Goal: Task Accomplishment & Management: Use online tool/utility

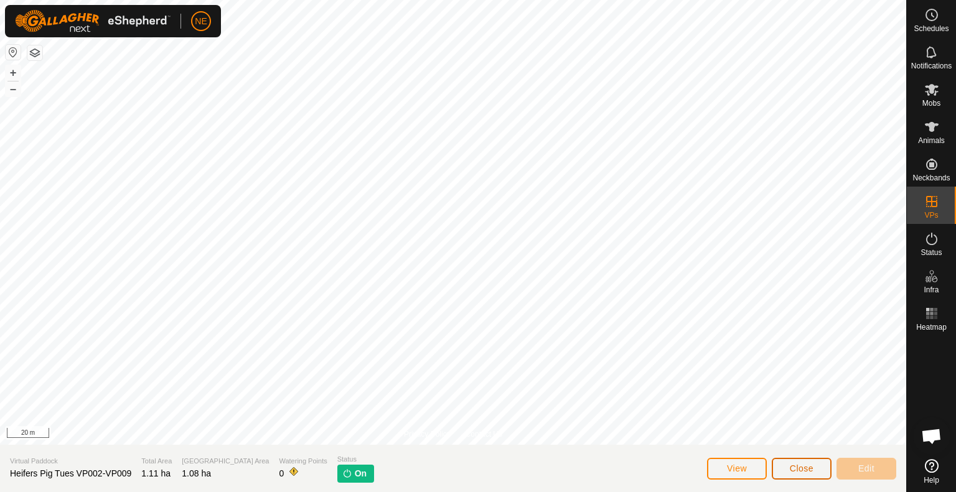
click at [794, 470] on span "Close" at bounding box center [802, 469] width 24 height 10
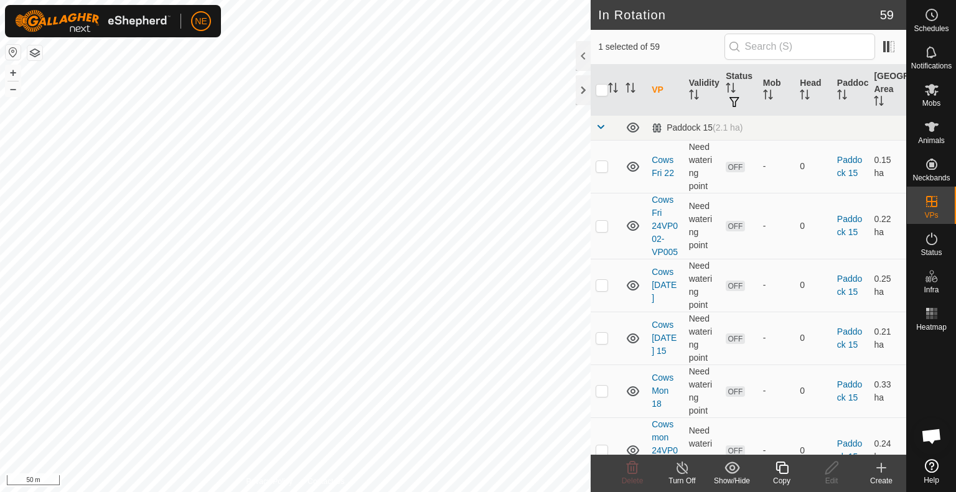
click at [786, 474] on icon at bounding box center [781, 468] width 12 height 12
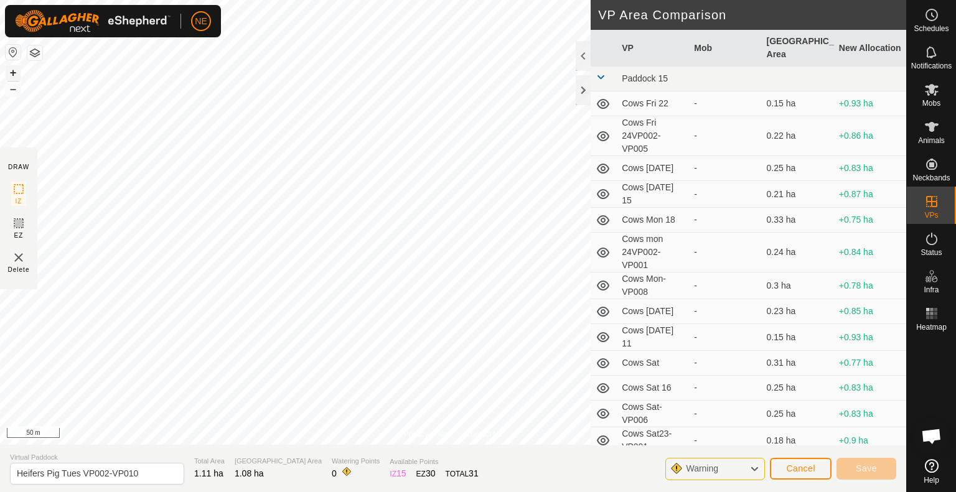
click at [12, 70] on button "+" at bounding box center [13, 72] width 15 height 15
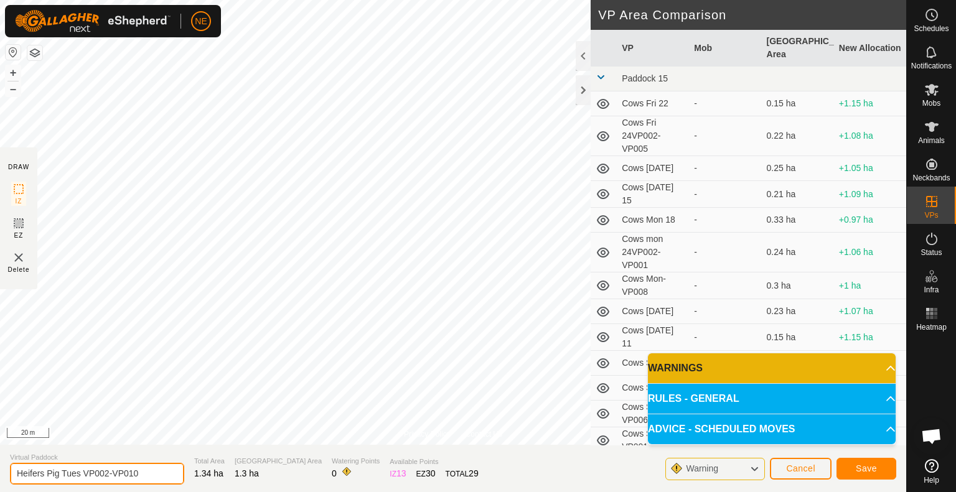
click at [80, 475] on input "Heifers Pig Tues VP002-VP010" at bounding box center [97, 474] width 174 height 22
type input "Heifers Pig Wed VP002-VP010"
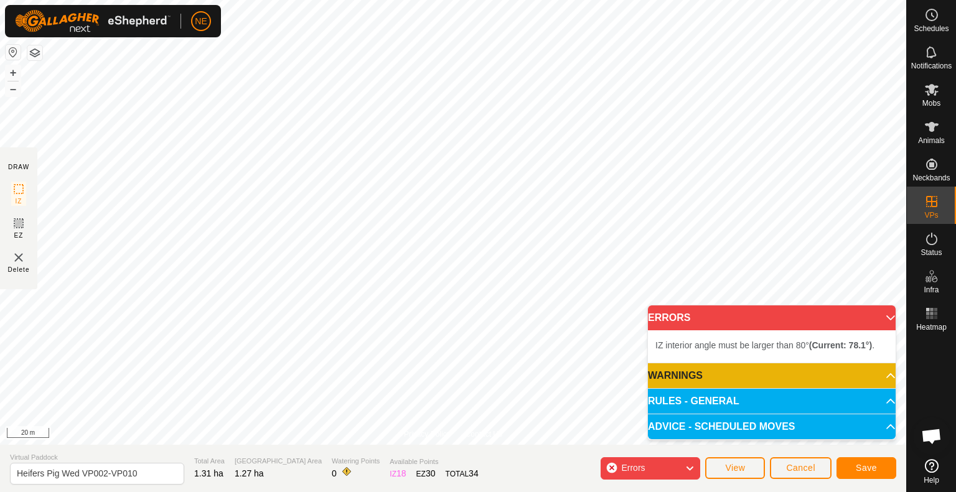
click at [804, 353] on li "IZ interior angle must be larger than 80° (Current: 78.1°) ." at bounding box center [771, 345] width 233 height 15
click at [803, 353] on li "IZ interior angle must be larger than 80° (Current: 78.1°) ." at bounding box center [771, 345] width 233 height 15
click at [796, 465] on span "Cancel" at bounding box center [800, 468] width 29 height 10
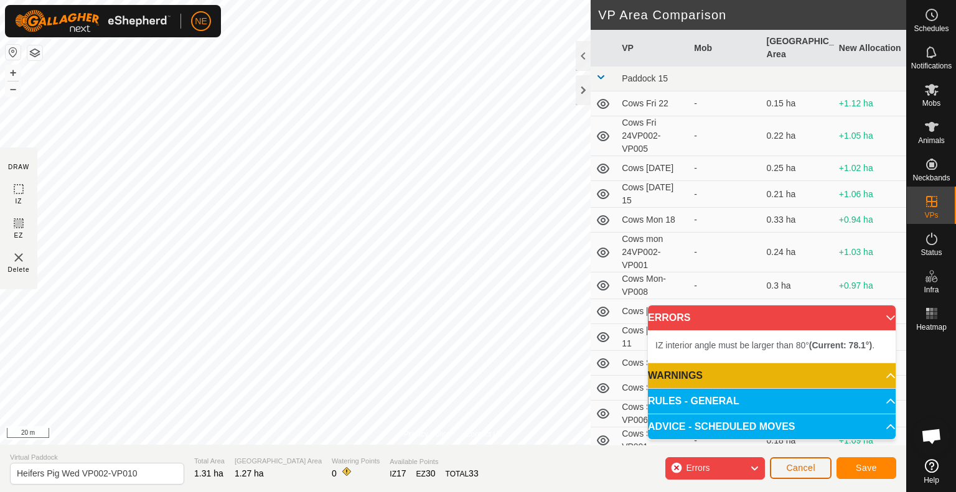
click at [814, 470] on span "Cancel" at bounding box center [800, 468] width 29 height 10
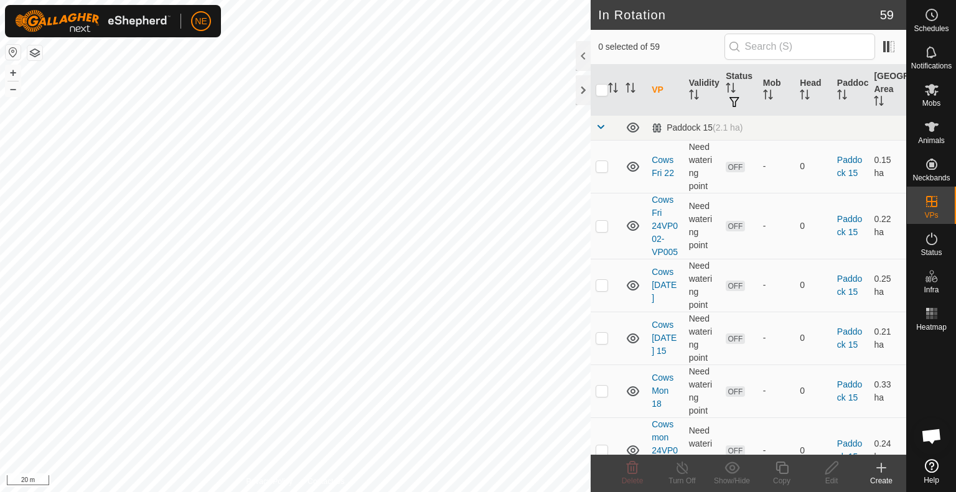
checkbox input "true"
click at [798, 465] on copy-svg-icon at bounding box center [782, 467] width 50 height 15
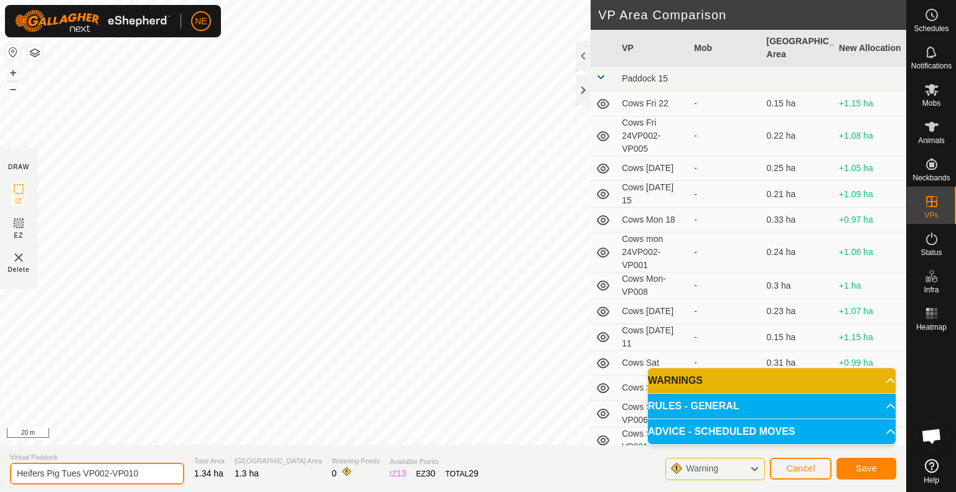
click at [81, 472] on input "Heifers Pig Tues VP002-VP010" at bounding box center [97, 474] width 174 height 22
type input "Heifers Pig Wed VP002-VP010"
click at [861, 470] on span "Save" at bounding box center [866, 469] width 21 height 10
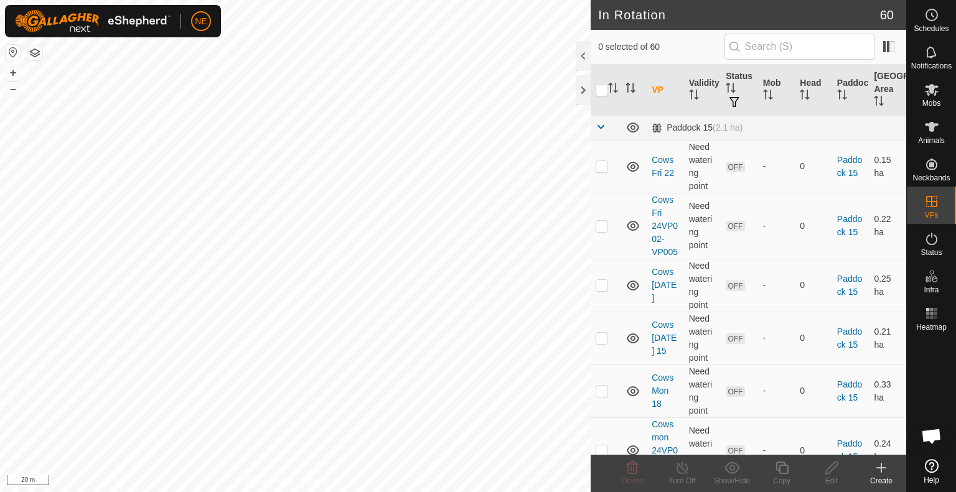
checkbox input "true"
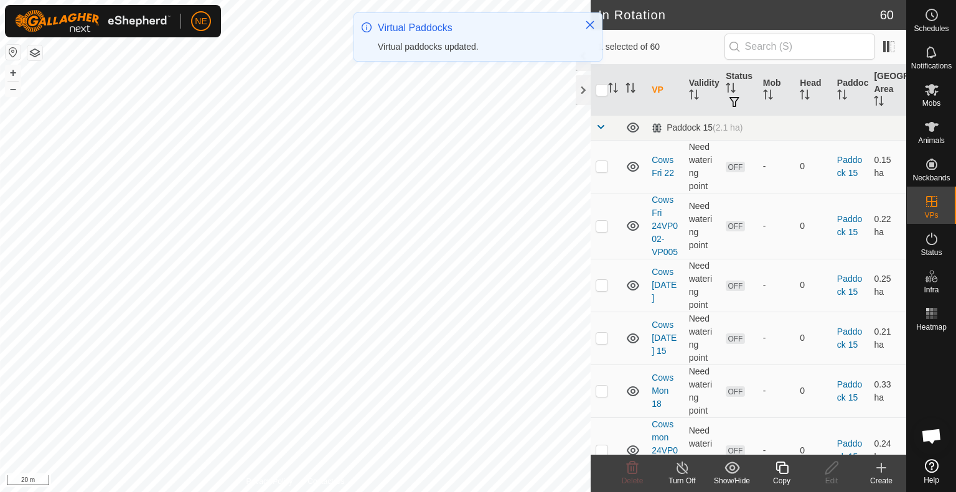
click at [778, 472] on icon at bounding box center [782, 467] width 16 height 15
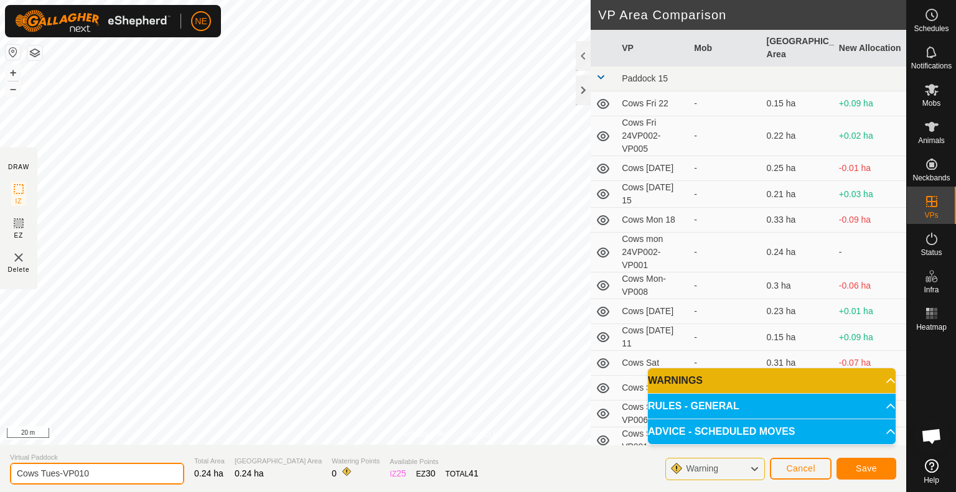
click at [58, 472] on input "Cows Tues-VP010" at bounding box center [97, 474] width 174 height 22
type input "Cows Wed-VP010"
click at [854, 465] on button "Save" at bounding box center [866, 469] width 60 height 22
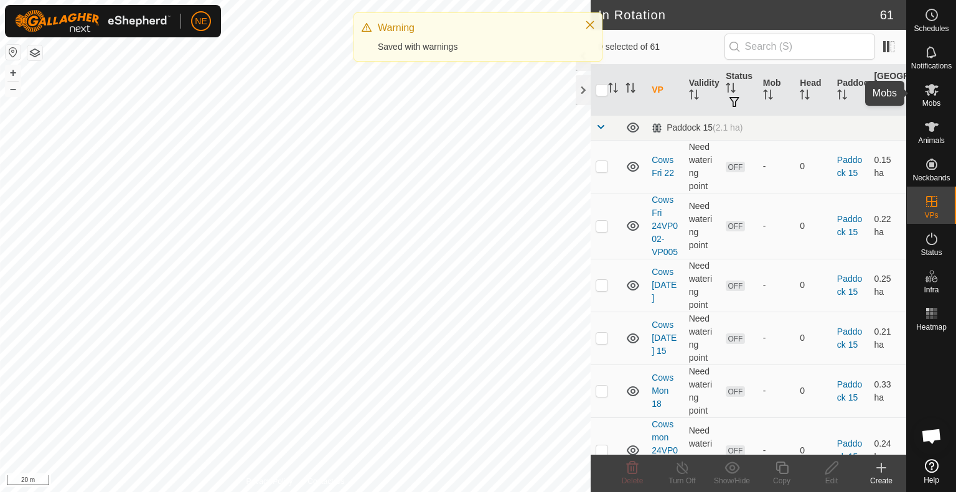
click at [925, 86] on icon at bounding box center [932, 90] width 14 height 12
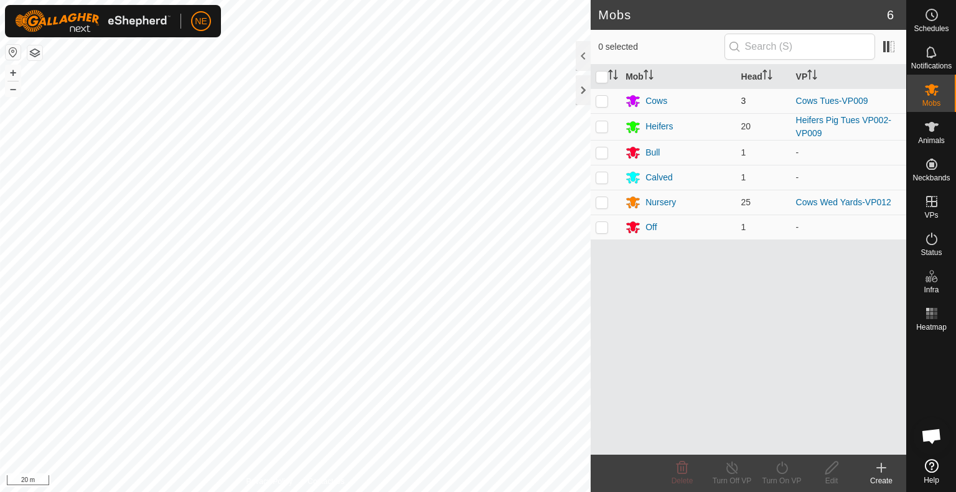
click at [595, 101] on p-checkbox at bounding box center [601, 101] width 12 height 10
checkbox input "true"
click at [787, 468] on icon at bounding box center [782, 467] width 16 height 15
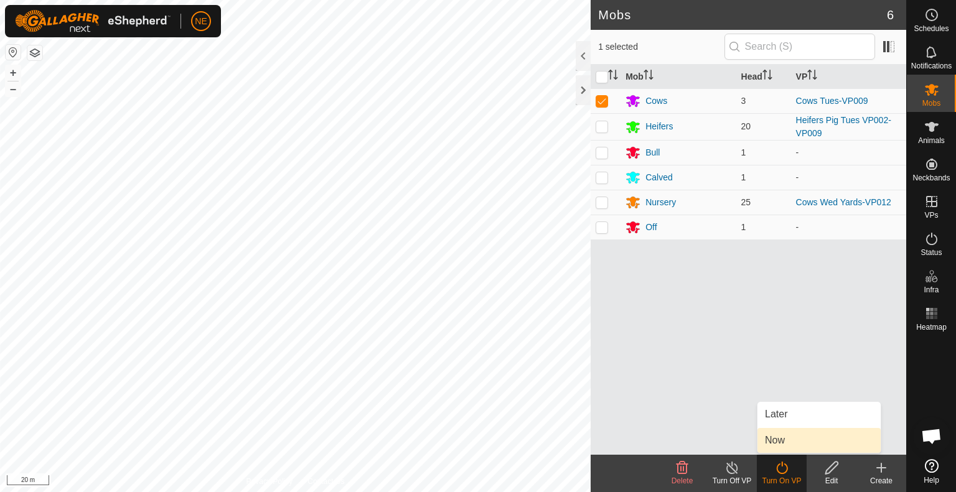
click at [782, 447] on link "Now" at bounding box center [818, 440] width 123 height 25
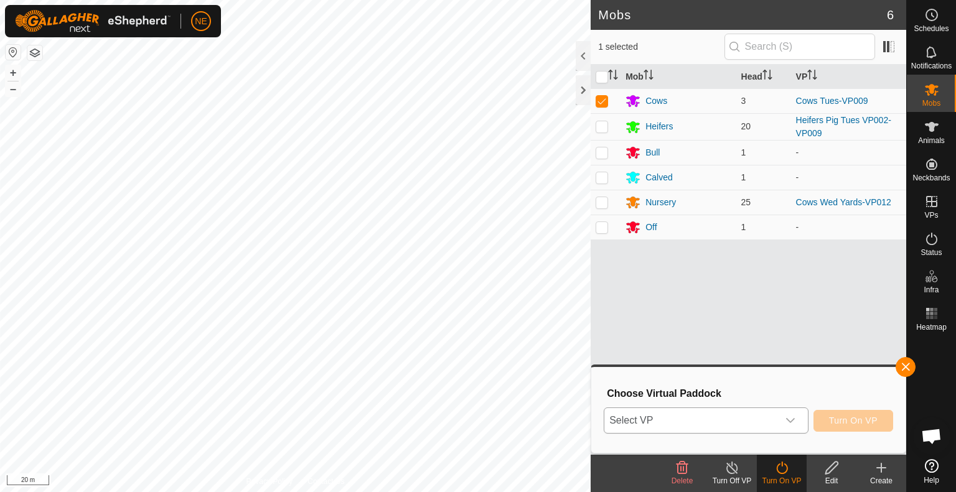
click at [786, 418] on icon "dropdown trigger" at bounding box center [790, 421] width 10 height 10
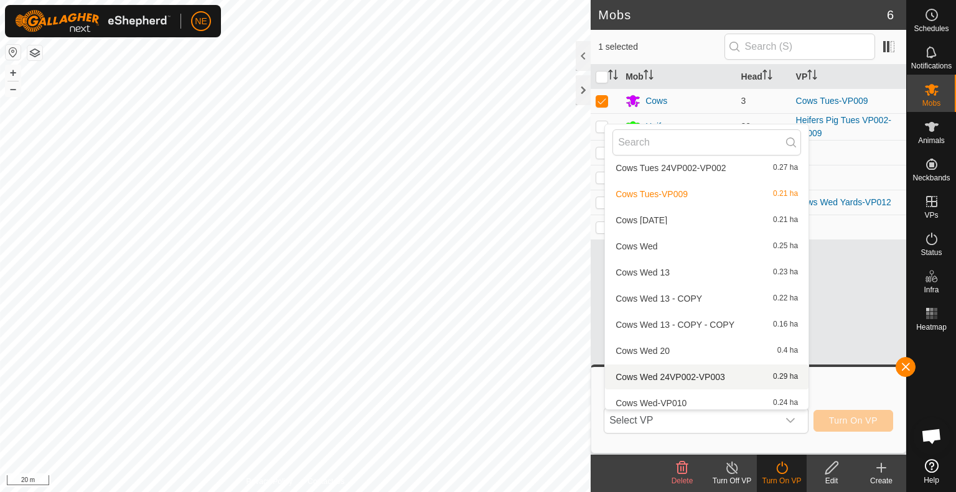
scroll to position [667, 0]
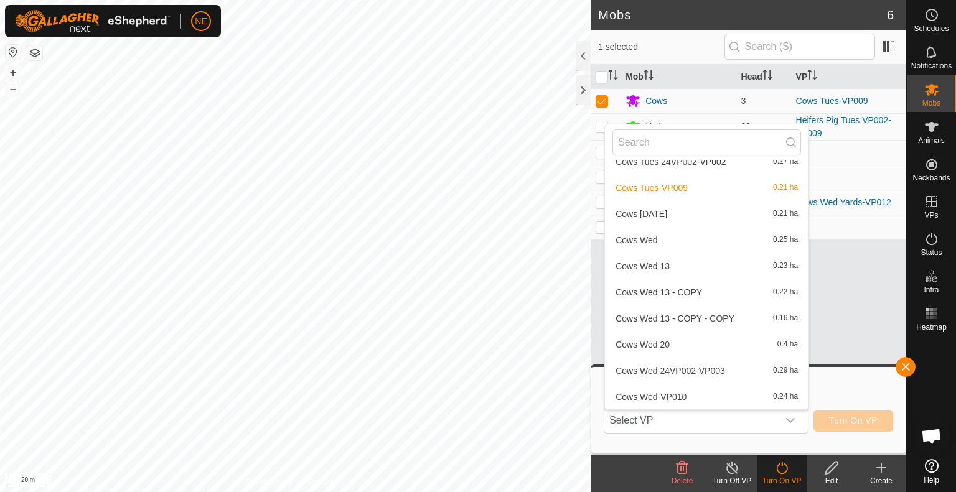
click at [671, 396] on li "Cows Wed-VP010 0.24 ha" at bounding box center [706, 397] width 203 height 25
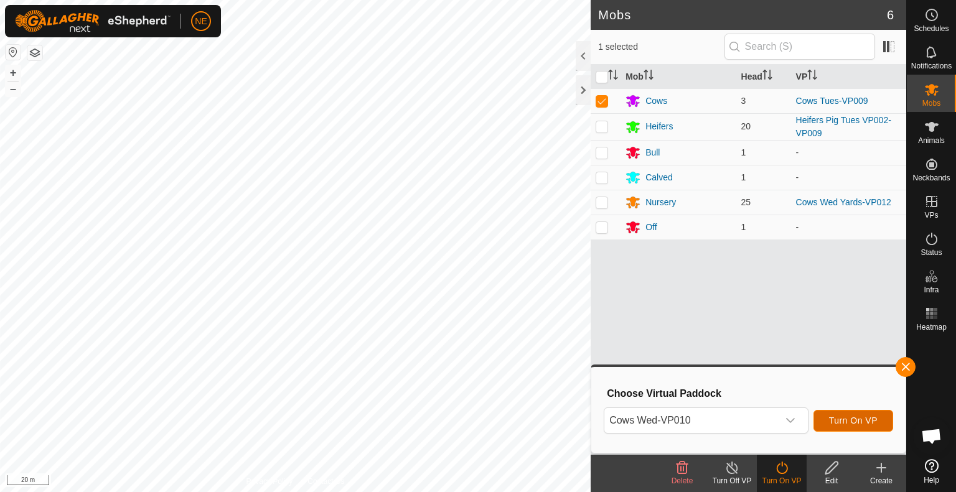
click at [829, 418] on span "Turn On VP" at bounding box center [853, 421] width 49 height 10
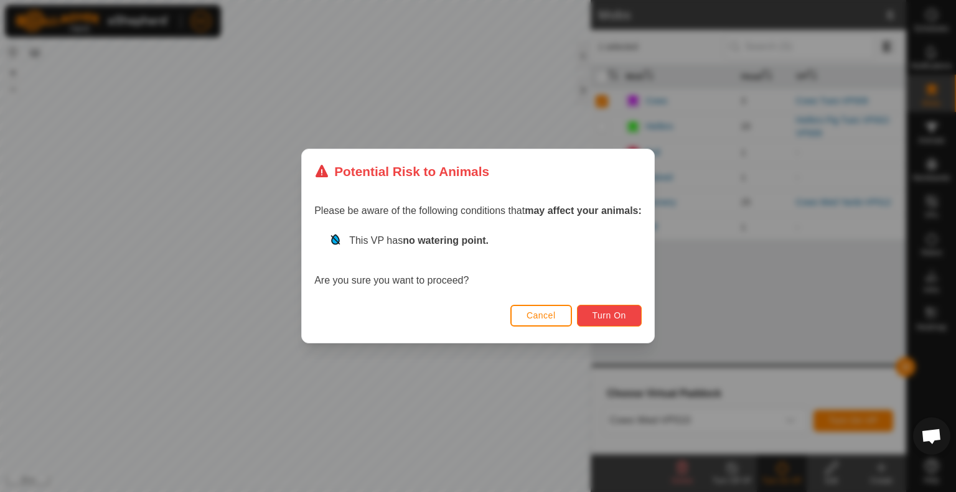
click at [623, 313] on span "Turn On" at bounding box center [609, 315] width 34 height 10
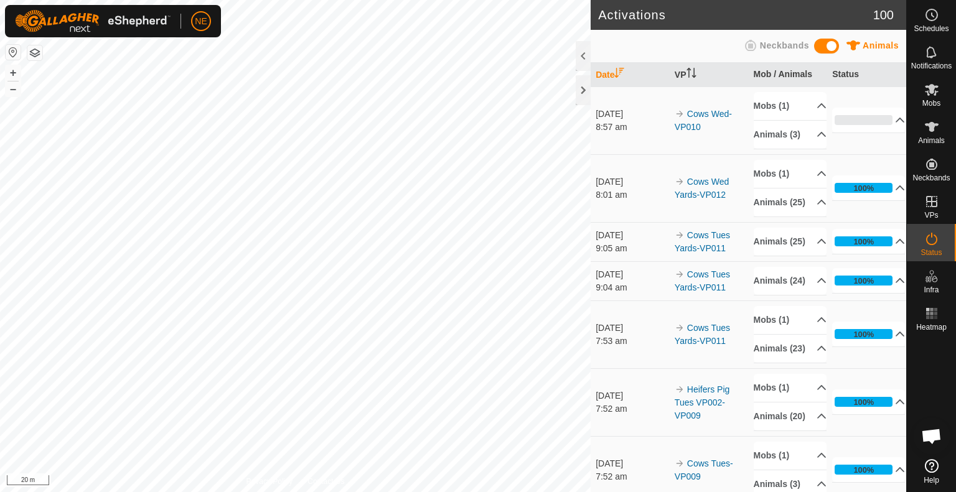
click at [373, 492] on html "NE Schedules Notifications Mobs Animals Neckbands VPs Status Infra Heatmap Help…" at bounding box center [478, 246] width 956 height 492
click at [928, 93] on icon at bounding box center [931, 89] width 15 height 15
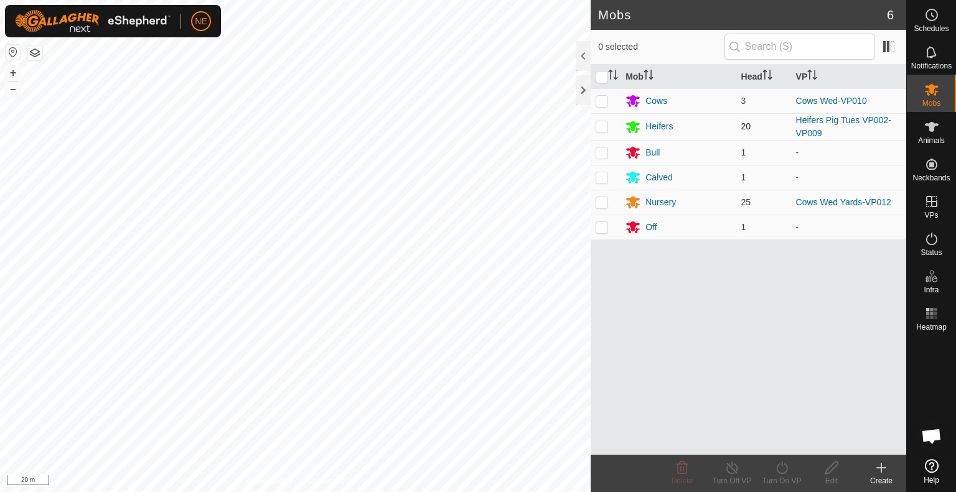
click at [603, 123] on p-checkbox at bounding box center [601, 126] width 12 height 10
checkbox input "true"
click at [781, 483] on div "Turn On VP" at bounding box center [782, 480] width 50 height 11
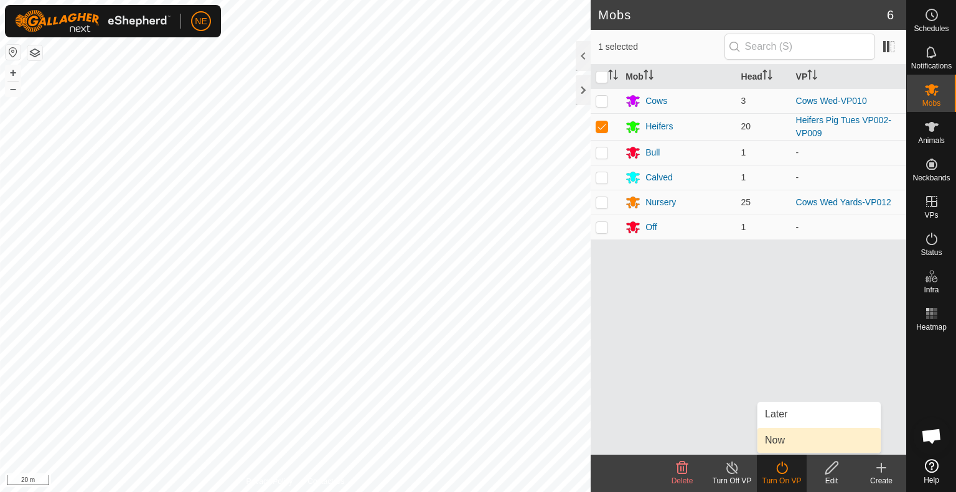
click at [778, 442] on link "Now" at bounding box center [818, 440] width 123 height 25
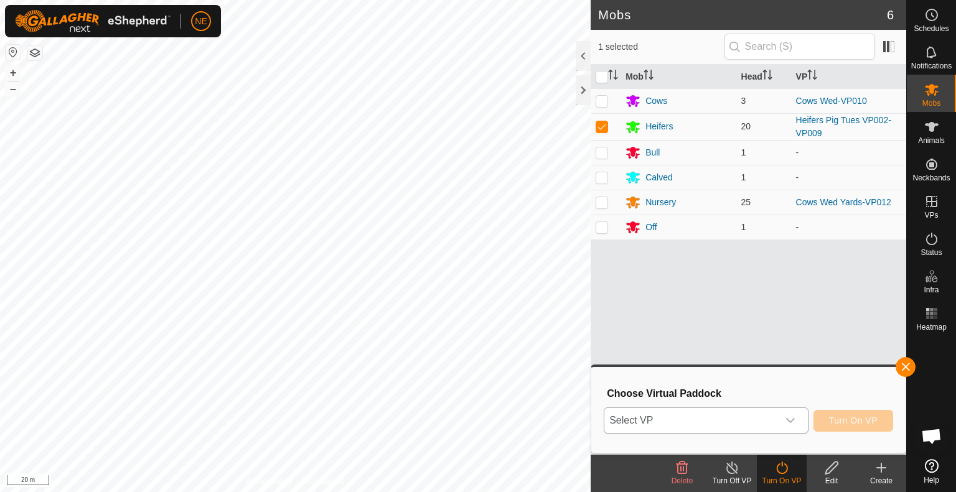
click at [786, 425] on icon "dropdown trigger" at bounding box center [790, 421] width 10 height 10
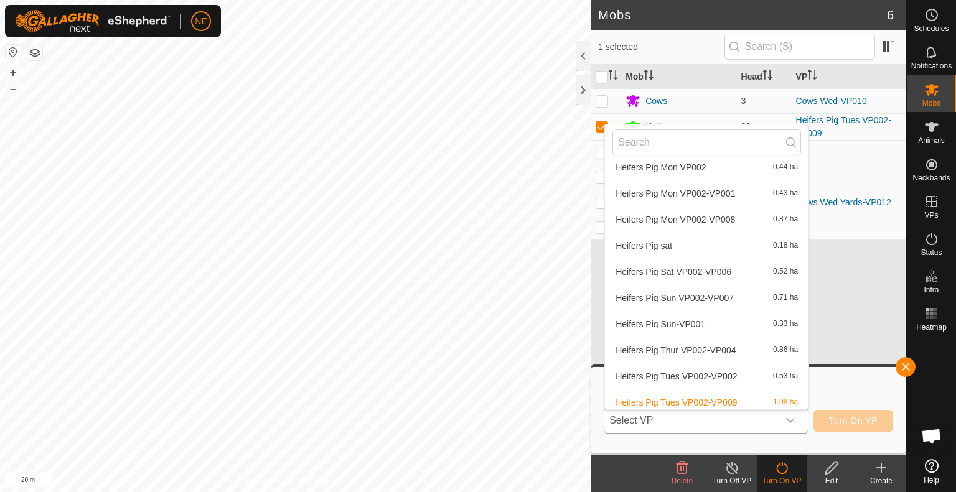
scroll to position [1086, 0]
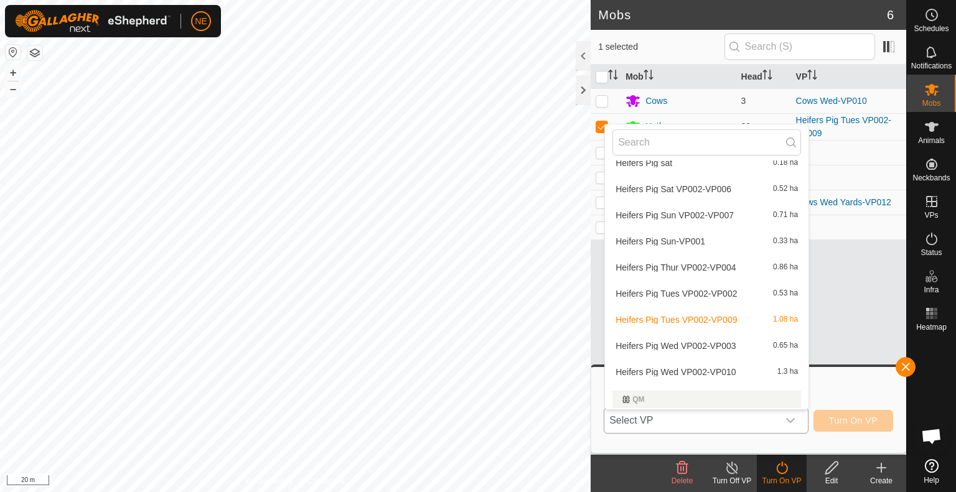
click at [712, 370] on li "Heifers Pig Wed VP002-VP010 1.3 ha" at bounding box center [706, 372] width 203 height 25
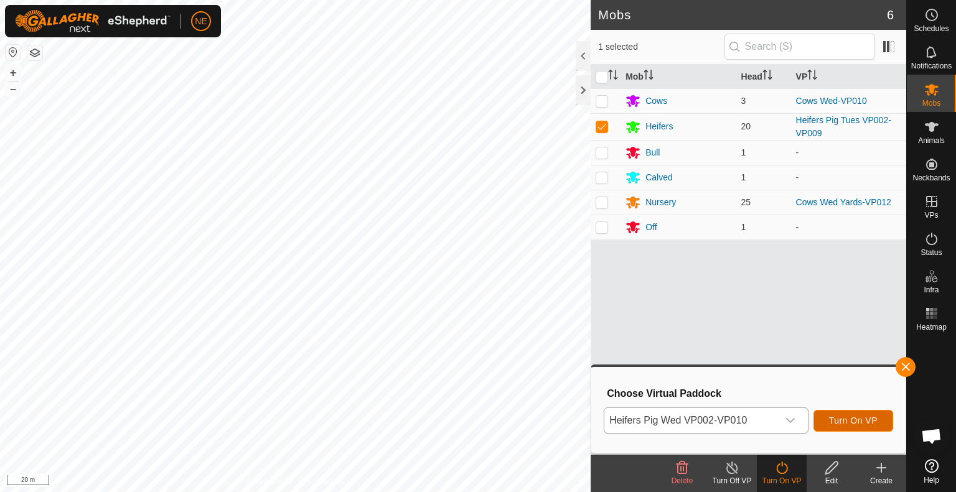
click at [826, 419] on button "Turn On VP" at bounding box center [853, 421] width 80 height 22
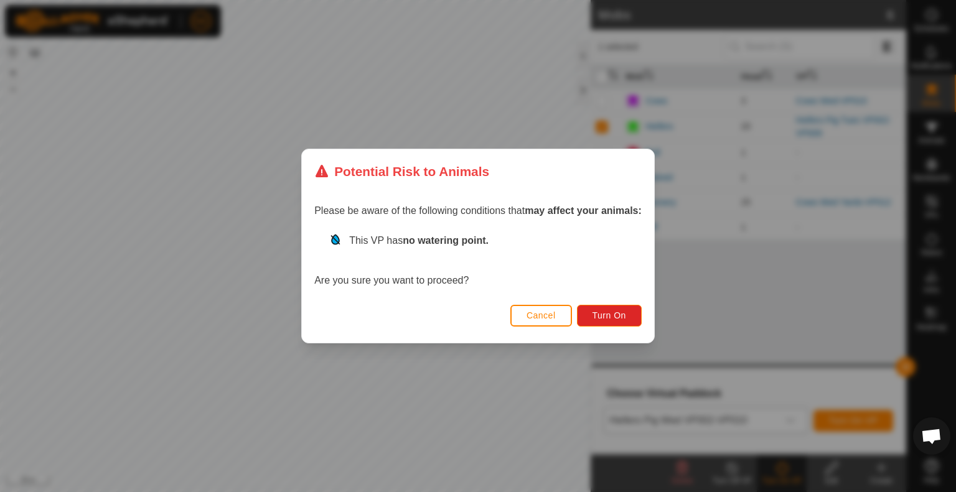
click at [607, 327] on div "Cancel Turn On" at bounding box center [478, 322] width 352 height 42
click at [605, 317] on span "Turn On" at bounding box center [609, 315] width 34 height 10
